Goal: Information Seeking & Learning: Learn about a topic

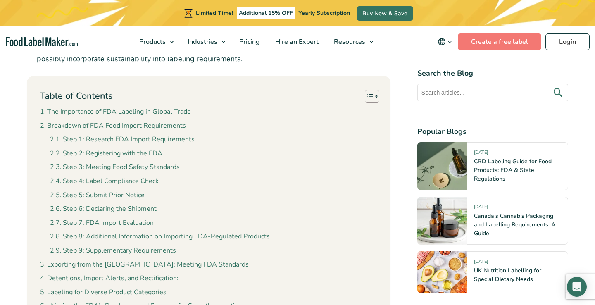
scroll to position [622, 0]
click at [141, 107] on link "The Importance of FDA Labeling in Global Trade" at bounding box center [115, 112] width 151 height 11
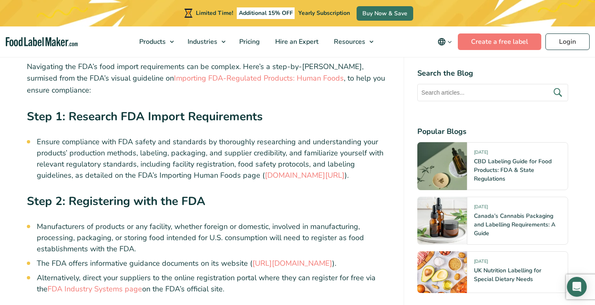
scroll to position [1195, 0]
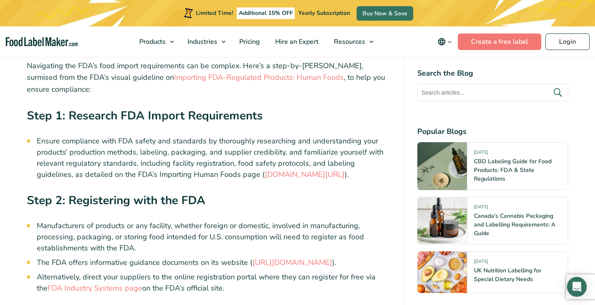
drag, startPoint x: 69, startPoint y: 73, endPoint x: 265, endPoint y: 70, distance: 196.4
click at [265, 107] on h3 "Step 1: Research FDA Import Requirements" at bounding box center [209, 118] width 364 height 22
click at [267, 107] on h3 "Step 1: Research FDA Import Requirements" at bounding box center [209, 118] width 364 height 22
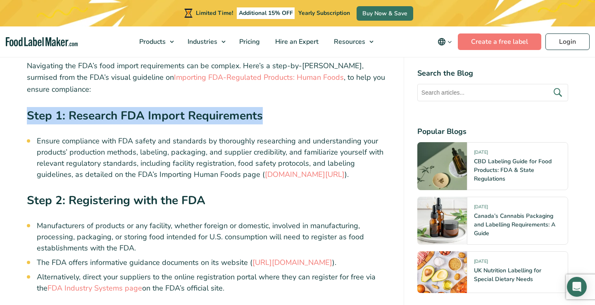
drag, startPoint x: 267, startPoint y: 76, endPoint x: 19, endPoint y: 69, distance: 247.7
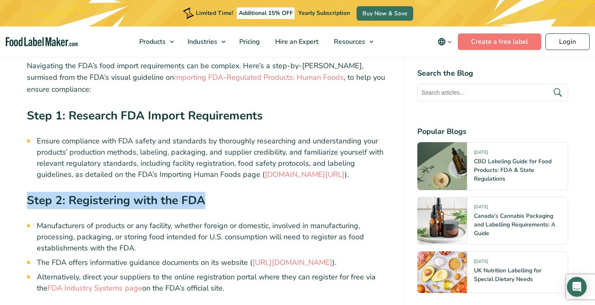
drag, startPoint x: 204, startPoint y: 158, endPoint x: 24, endPoint y: 161, distance: 179.4
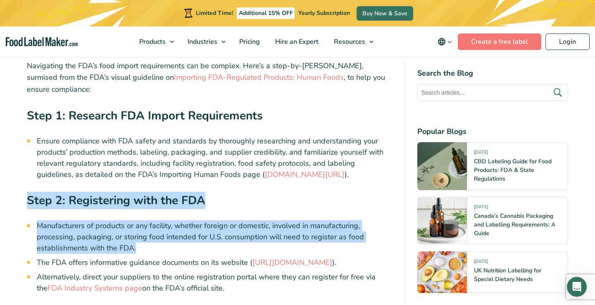
drag, startPoint x: 28, startPoint y: 158, endPoint x: 174, endPoint y: 209, distance: 154.5
copy div "Step 2: Registering with the FDA Manufacturers of products or any facility, whe…"
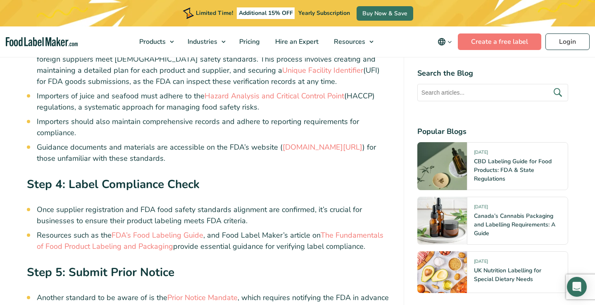
scroll to position [1524, 0]
